Goal: Check status: Check status

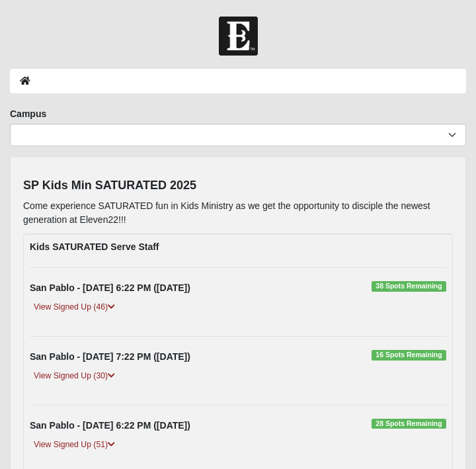
scroll to position [210, 0]
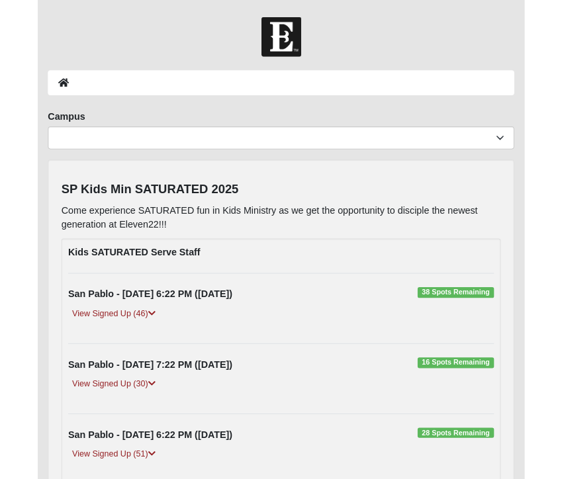
scroll to position [206, 0]
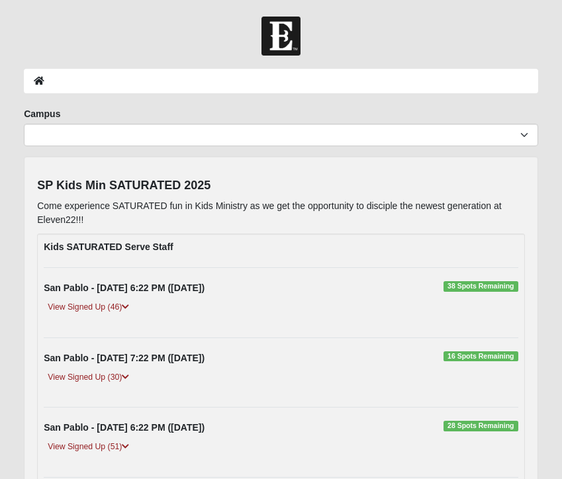
scroll to position [205, 0]
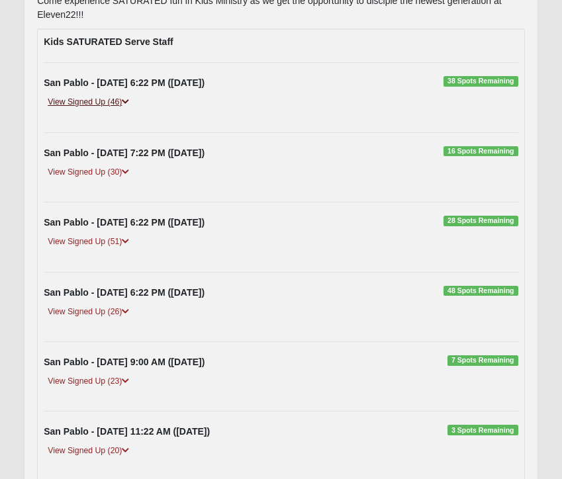
click at [106, 101] on link "View Signed Up (46)" at bounding box center [88, 102] width 89 height 14
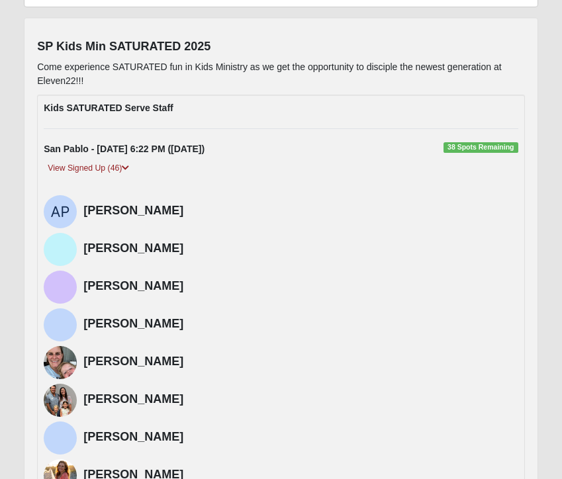
scroll to position [0, 0]
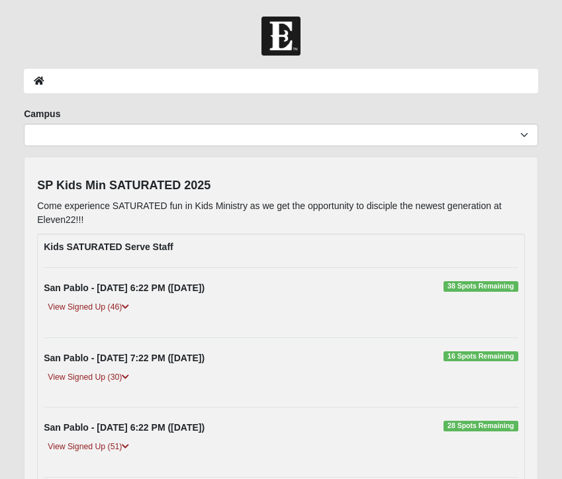
click at [99, 290] on strong "San Pablo - [DATE] 6:22 PM ([DATE])" at bounding box center [124, 287] width 161 height 11
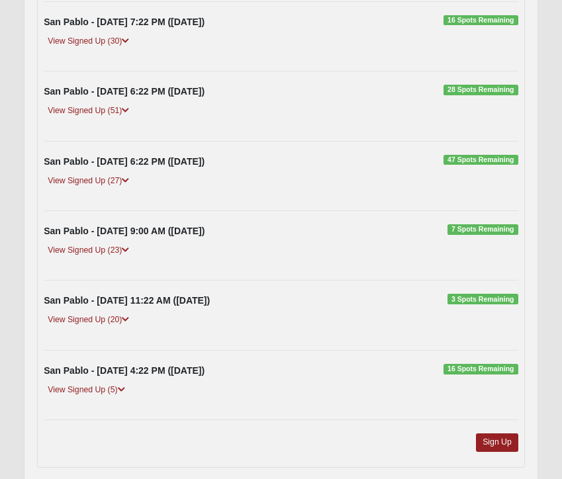
scroll to position [337, 0]
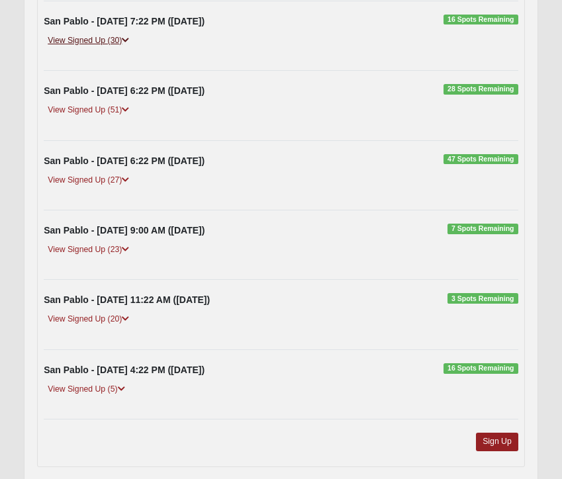
click at [127, 42] on icon at bounding box center [125, 40] width 7 height 8
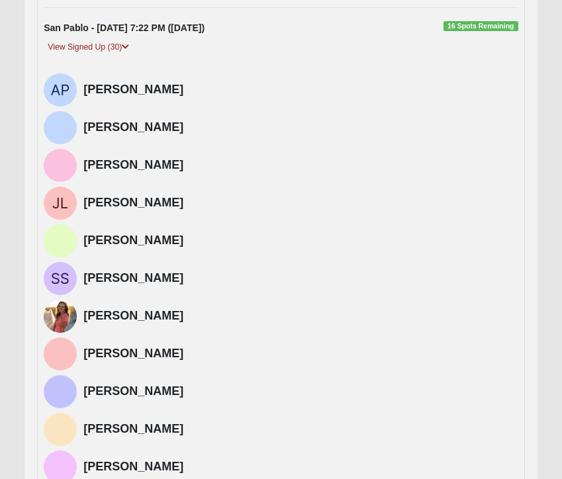
scroll to position [333, 0]
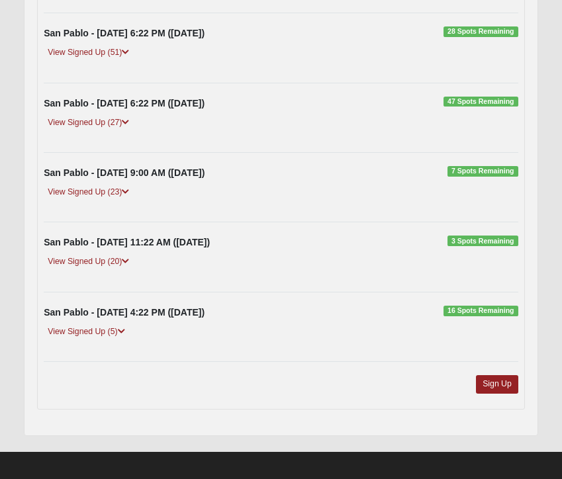
scroll to position [401, 0]
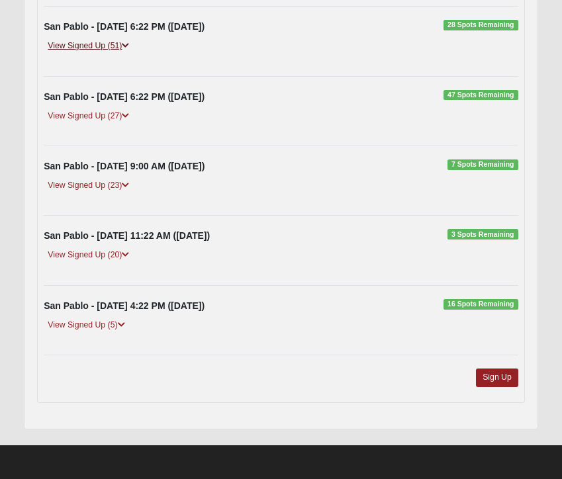
click at [127, 45] on icon at bounding box center [125, 46] width 7 height 8
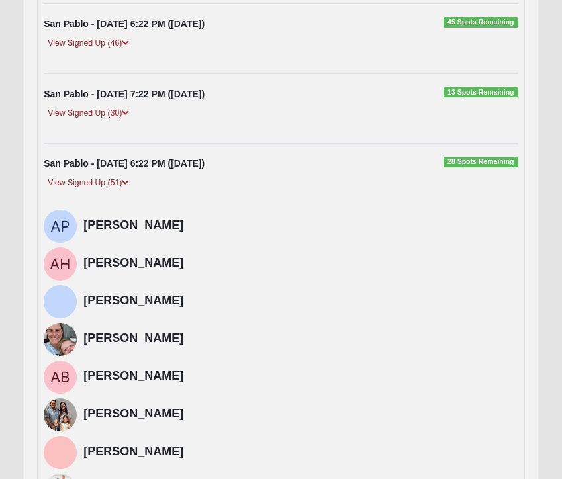
scroll to position [265, 0]
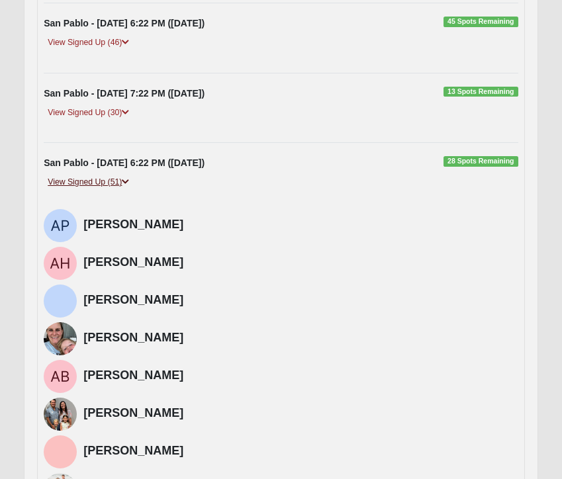
click at [128, 183] on icon at bounding box center [125, 182] width 7 height 8
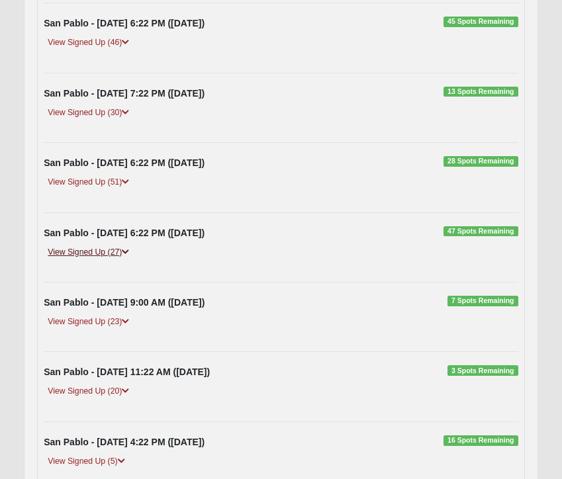
click at [129, 249] on icon at bounding box center [125, 252] width 7 height 8
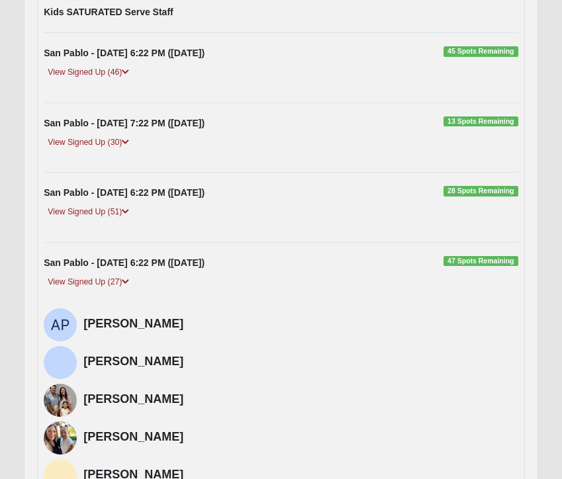
scroll to position [228, 0]
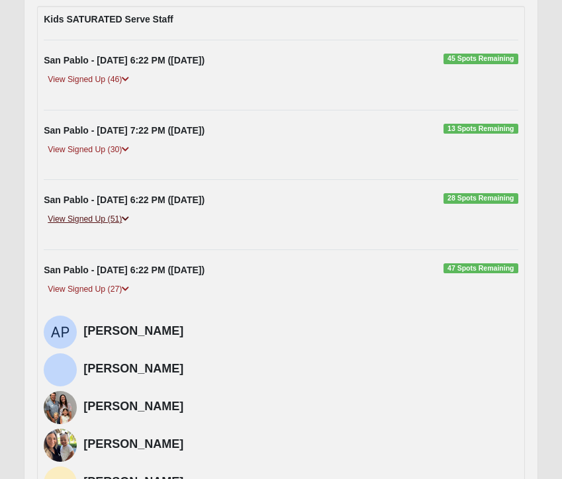
click at [129, 219] on icon at bounding box center [125, 219] width 7 height 8
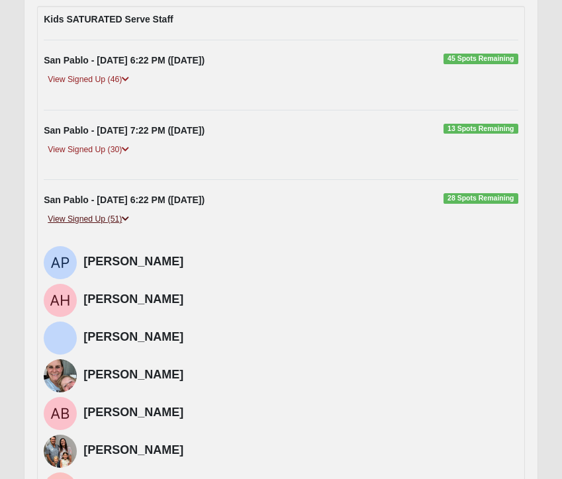
click at [129, 219] on icon at bounding box center [125, 219] width 7 height 8
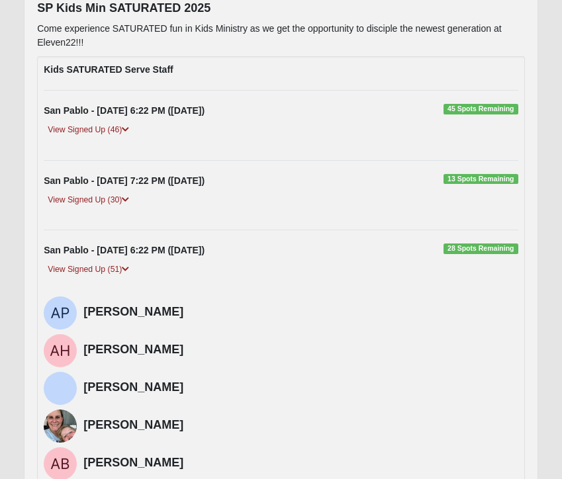
scroll to position [170, 0]
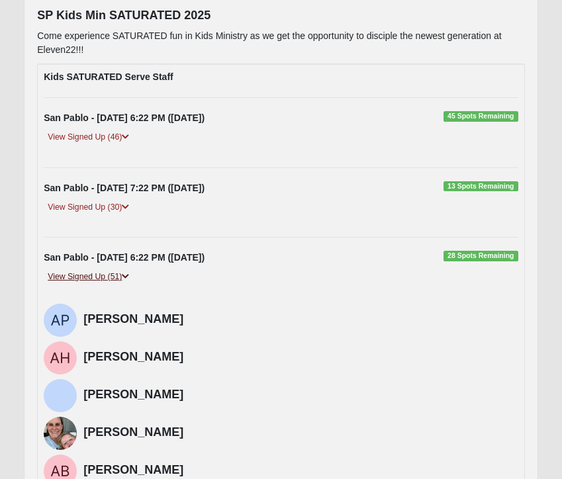
click at [129, 276] on icon at bounding box center [125, 276] width 7 height 8
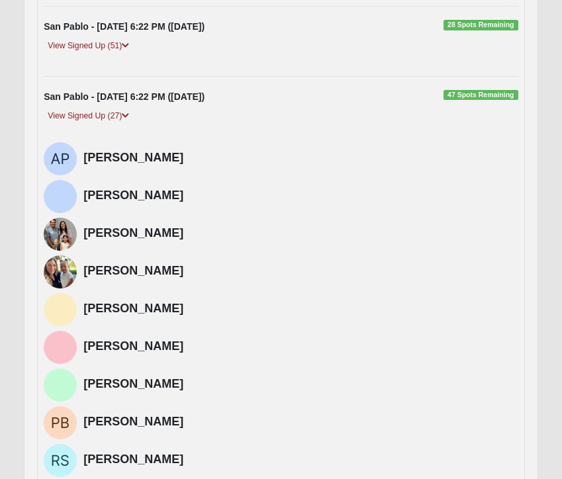
scroll to position [402, 0]
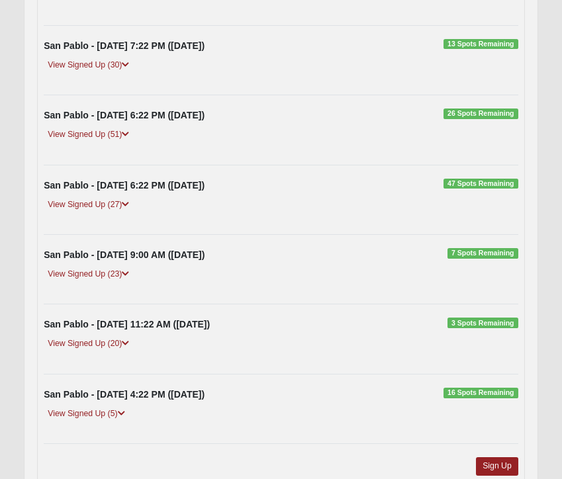
scroll to position [312, 0]
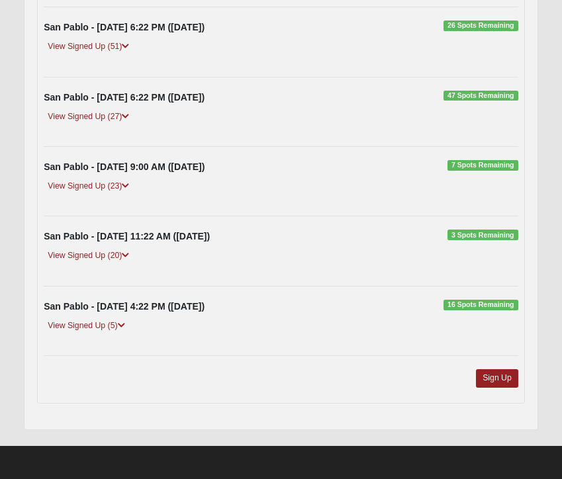
scroll to position [401, 0]
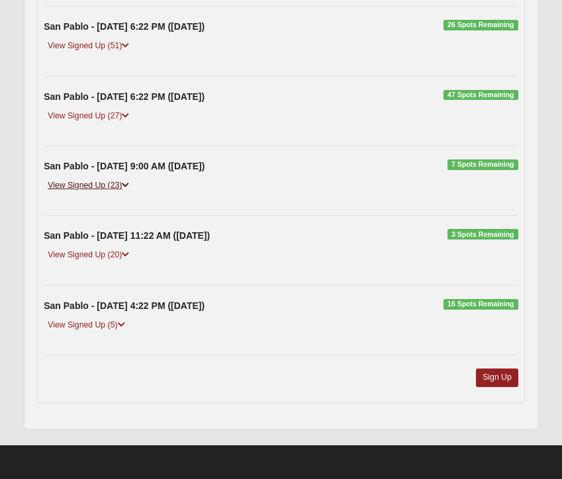
click at [127, 182] on icon at bounding box center [125, 185] width 7 height 8
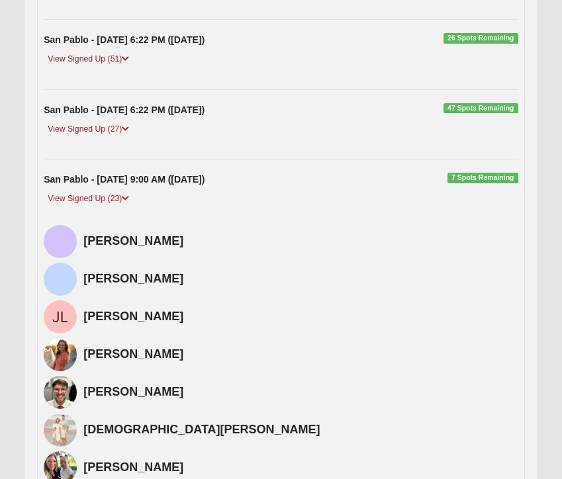
scroll to position [396, 0]
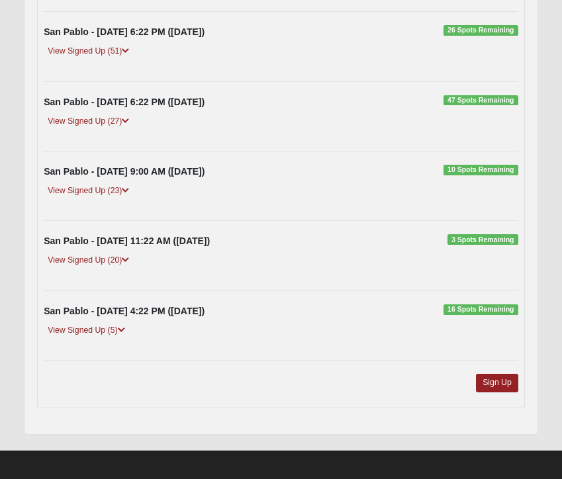
scroll to position [401, 0]
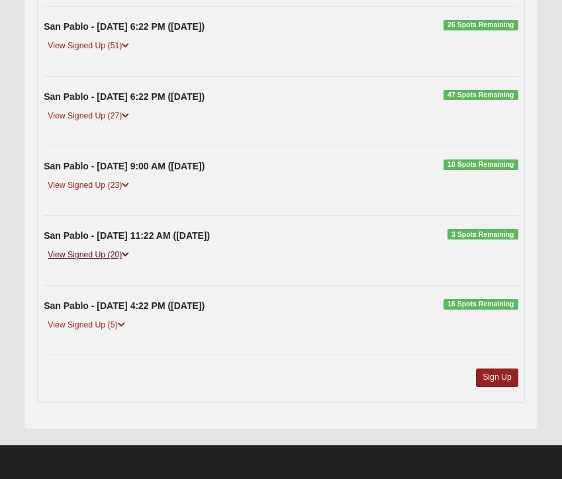
click at [129, 255] on icon at bounding box center [125, 255] width 7 height 8
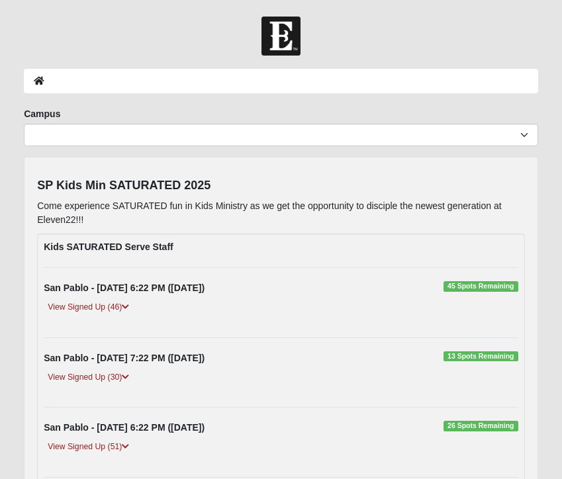
scroll to position [401, 0]
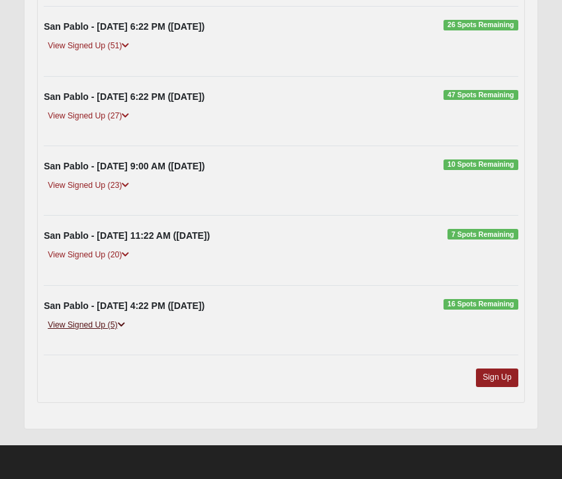
click at [123, 324] on icon at bounding box center [121, 325] width 7 height 8
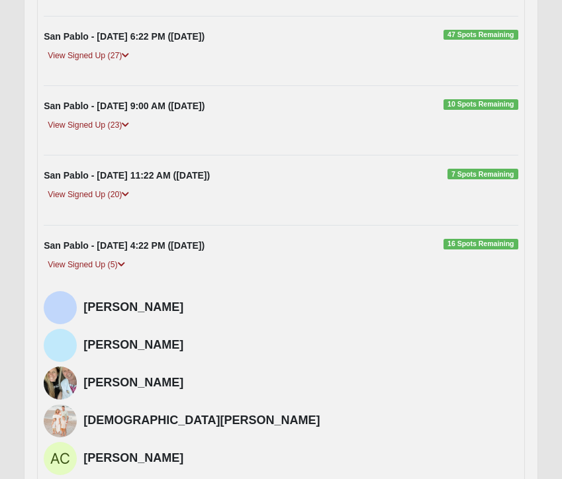
scroll to position [460, 0]
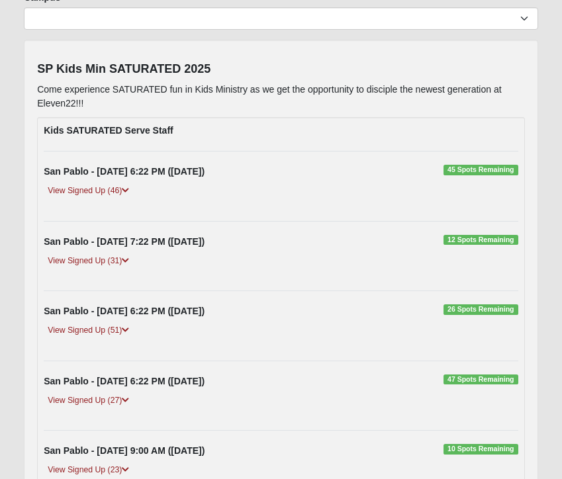
scroll to position [123, 0]
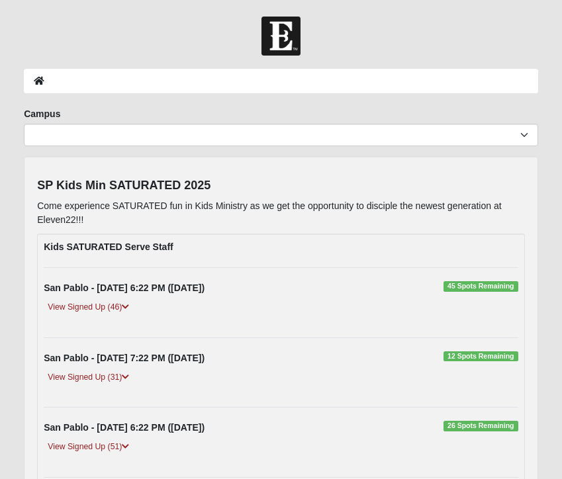
scroll to position [123, 0]
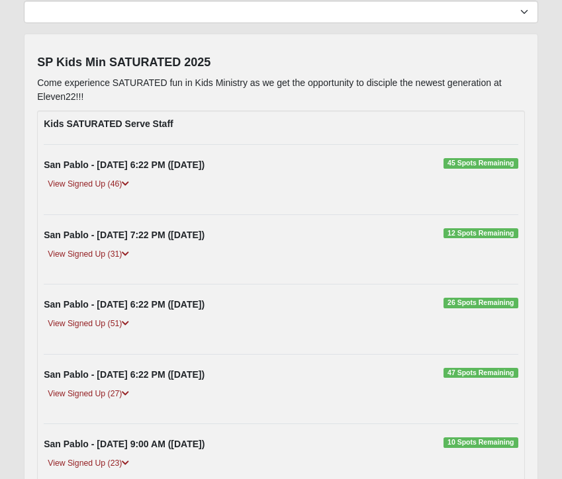
click at [169, 173] on div "San Pablo - [DATE] 6:22 PM ([DATE]) 45 Spots Remaining View Signed Up (46) [PER…" at bounding box center [281, 179] width 494 height 42
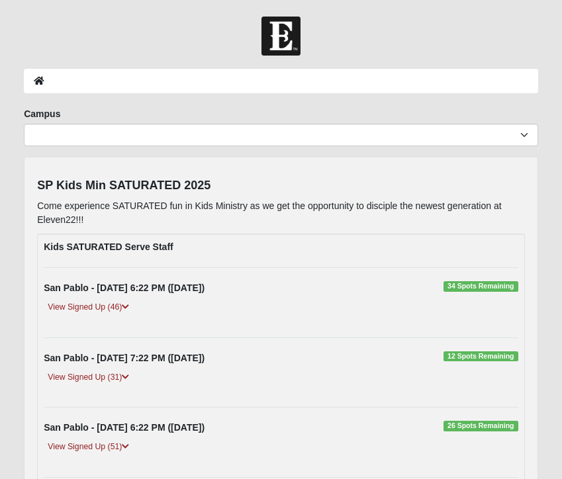
scroll to position [123, 0]
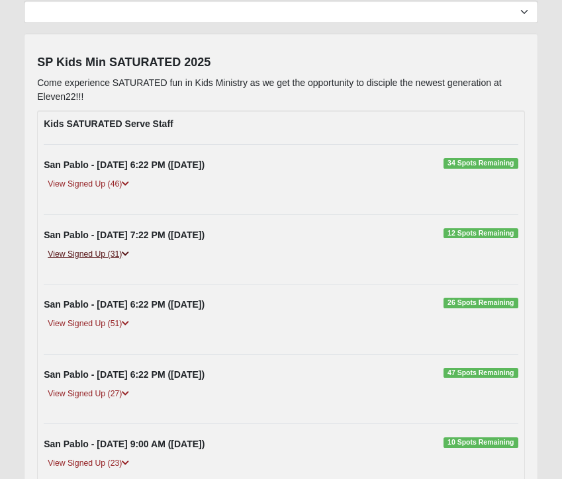
click at [123, 256] on link "View Signed Up (31)" at bounding box center [88, 254] width 89 height 14
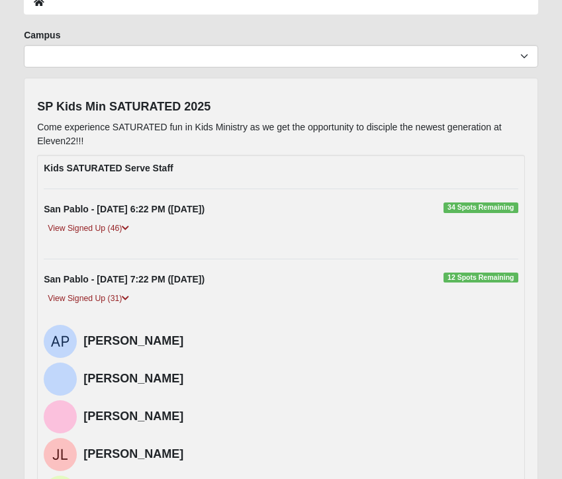
scroll to position [41, 0]
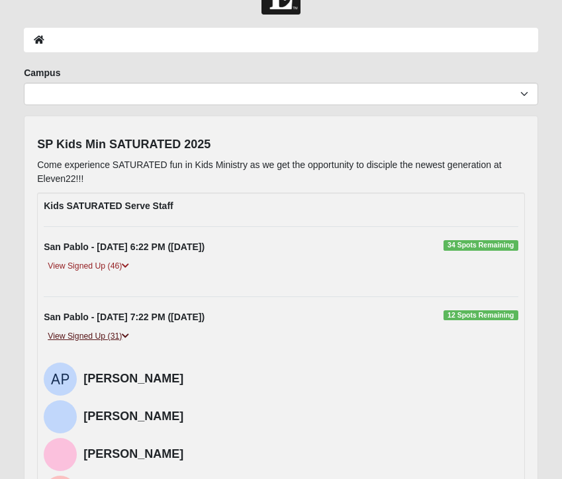
click at [128, 333] on icon at bounding box center [125, 336] width 7 height 8
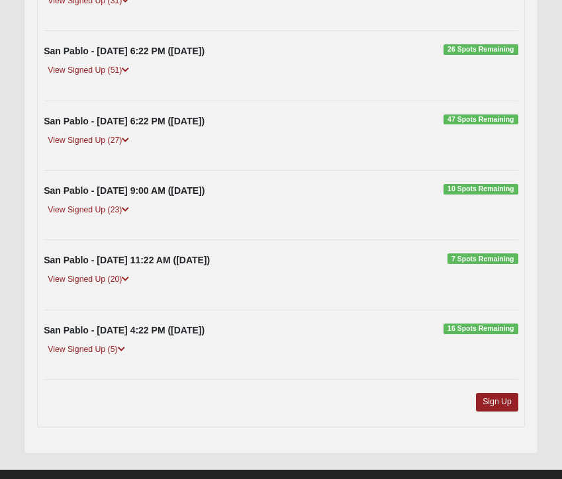
scroll to position [401, 0]
